Goal: Information Seeking & Learning: Check status

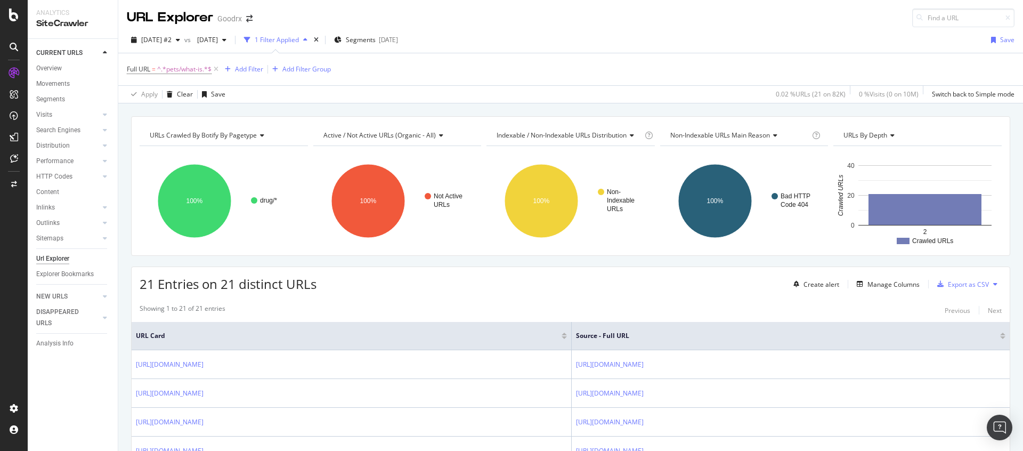
click at [175, 49] on div "[DATE] #2 vs [DATE] 1 Filter Applied Segments [DATE] Save" at bounding box center [570, 41] width 905 height 21
click at [172, 38] on span "[DATE] #2" at bounding box center [156, 39] width 30 height 9
click at [404, 95] on div "Apply Clear Save 0.02 % URLs ( 21 on 82K ) 0 % Visits ( 0 on 10M ) Switch back …" at bounding box center [570, 94] width 905 height 18
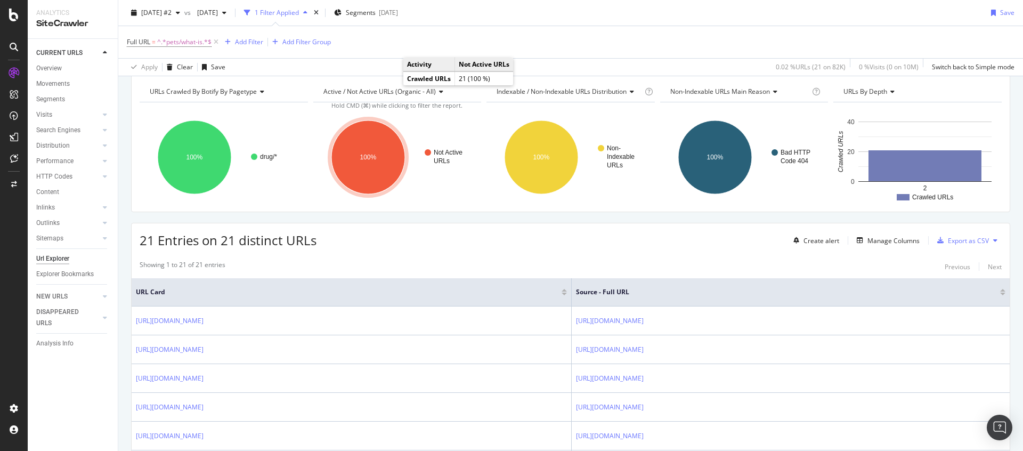
scroll to position [115, 0]
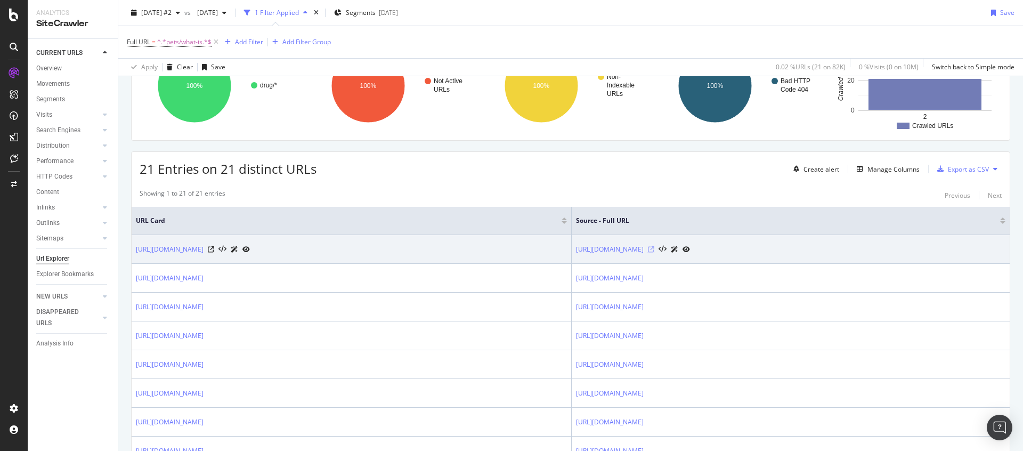
click at [654, 250] on icon at bounding box center [651, 249] width 6 height 6
click at [214, 249] on icon at bounding box center [211, 249] width 6 height 6
